Goal: Transaction & Acquisition: Purchase product/service

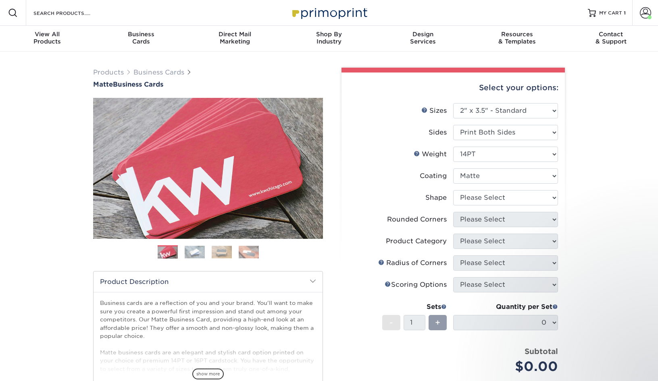
select select "2.00x3.50"
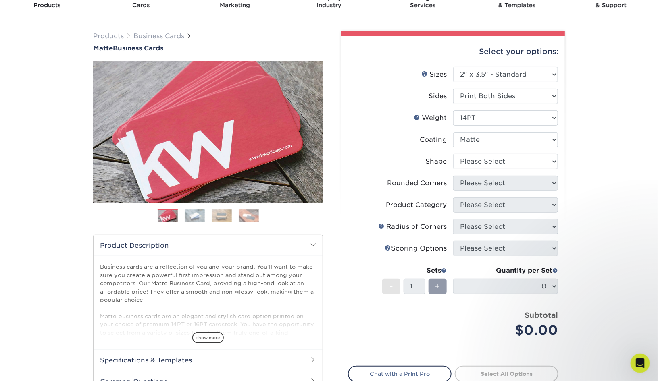
scroll to position [23, 0]
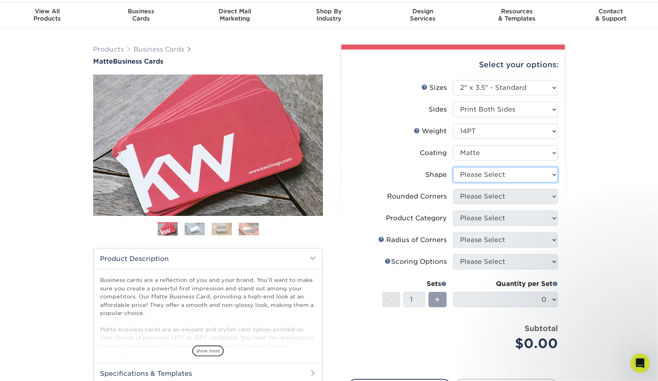
click at [501, 170] on select "Please Select Standard" at bounding box center [505, 174] width 105 height 15
select select "standard"
click at [514, 195] on select "Please Select Yes - Round 2 Corners Yes - Round 4 Corners No" at bounding box center [505, 196] width 105 height 15
select select "0"
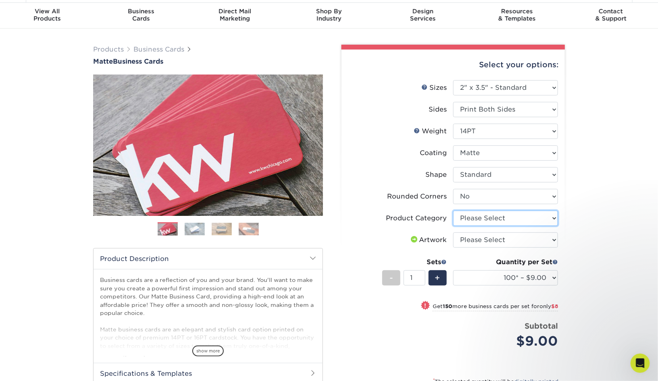
click at [486, 217] on select "Please Select Business Cards" at bounding box center [505, 218] width 105 height 15
select select "3b5148f1-0588-4f88-a218-97bcfdce65c1"
click at [491, 238] on select "Please Select I will upload files I need a design - $100" at bounding box center [505, 240] width 105 height 15
select select "upload"
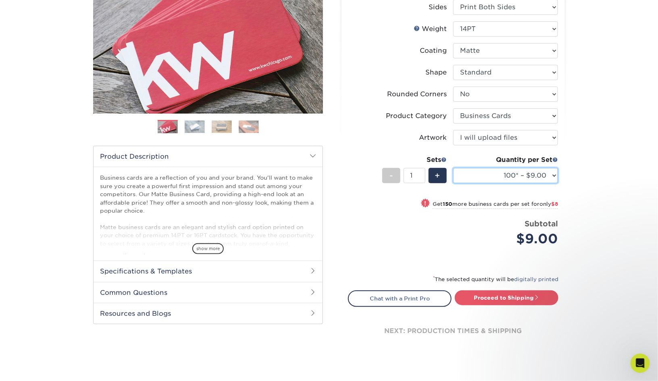
click at [509, 177] on select "100* – $9.00 250* – $17.00 500 – $33.00 1000 – $42.00 2500 – $75.00 5000 – $143…" at bounding box center [505, 175] width 105 height 15
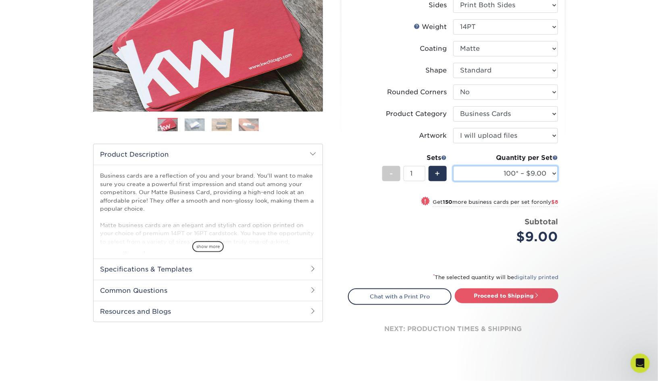
scroll to position [108, 0]
